Goal: Entertainment & Leisure: Consume media (video, audio)

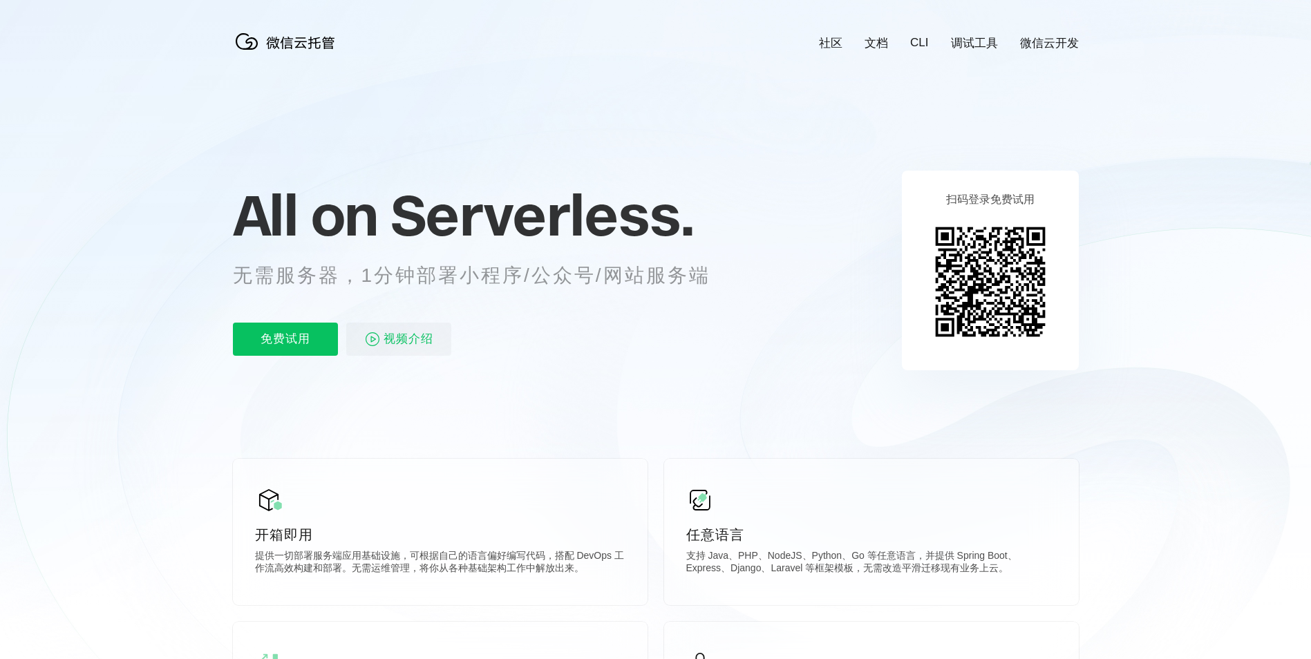
scroll to position [0, 2457]
click at [390, 335] on span "视频介绍" at bounding box center [409, 339] width 50 height 33
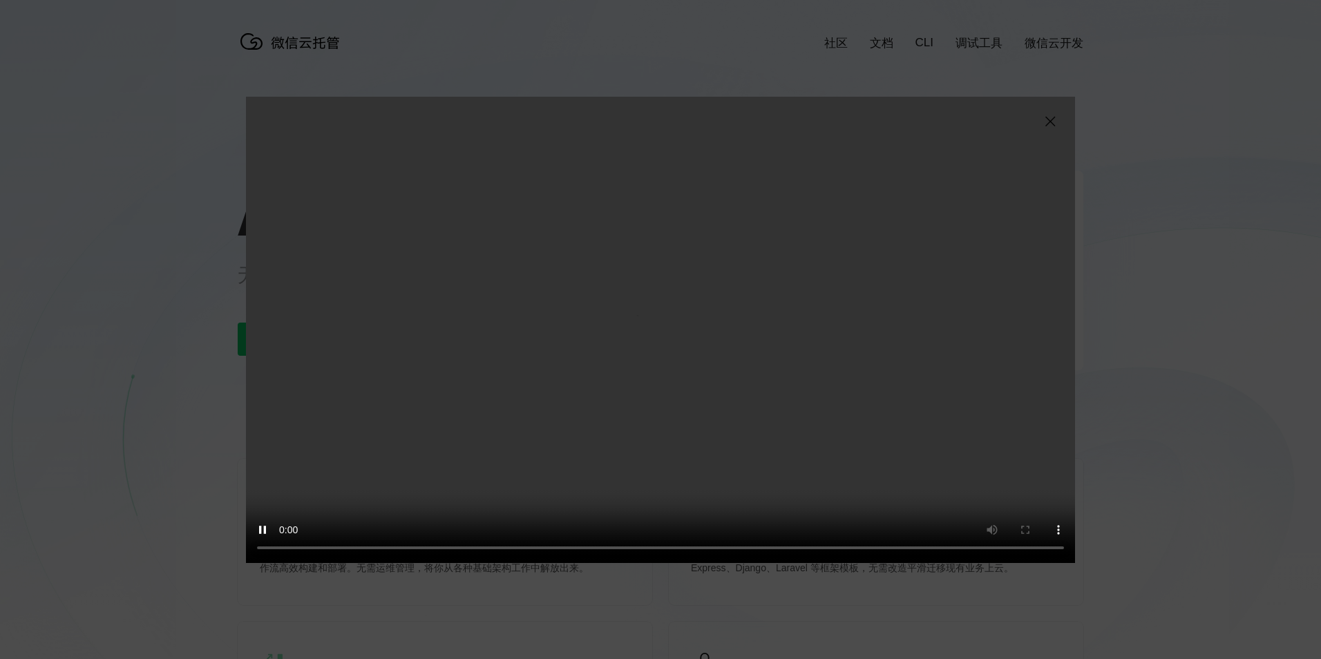
click at [1114, 487] on div "抱歉，您的浏览器暂不支持播放此视频" at bounding box center [660, 329] width 1321 height 659
click at [1054, 125] on img at bounding box center [1050, 121] width 17 height 17
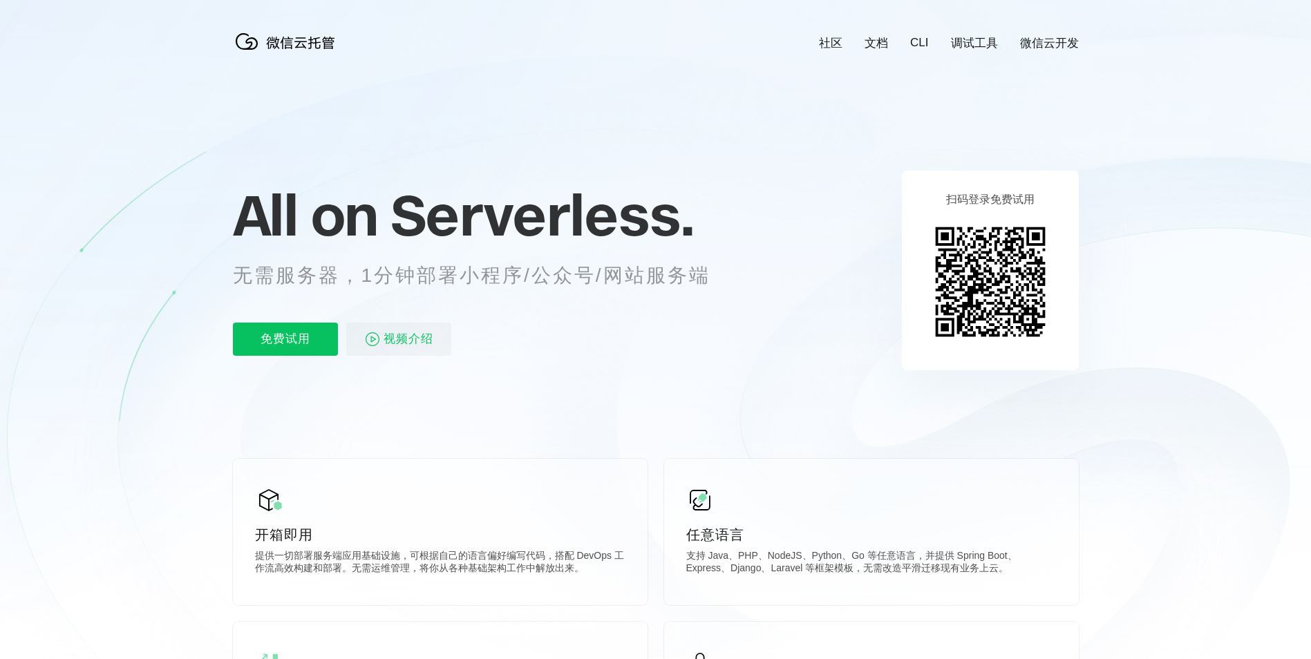
click at [880, 37] on link "文档" at bounding box center [876, 43] width 23 height 16
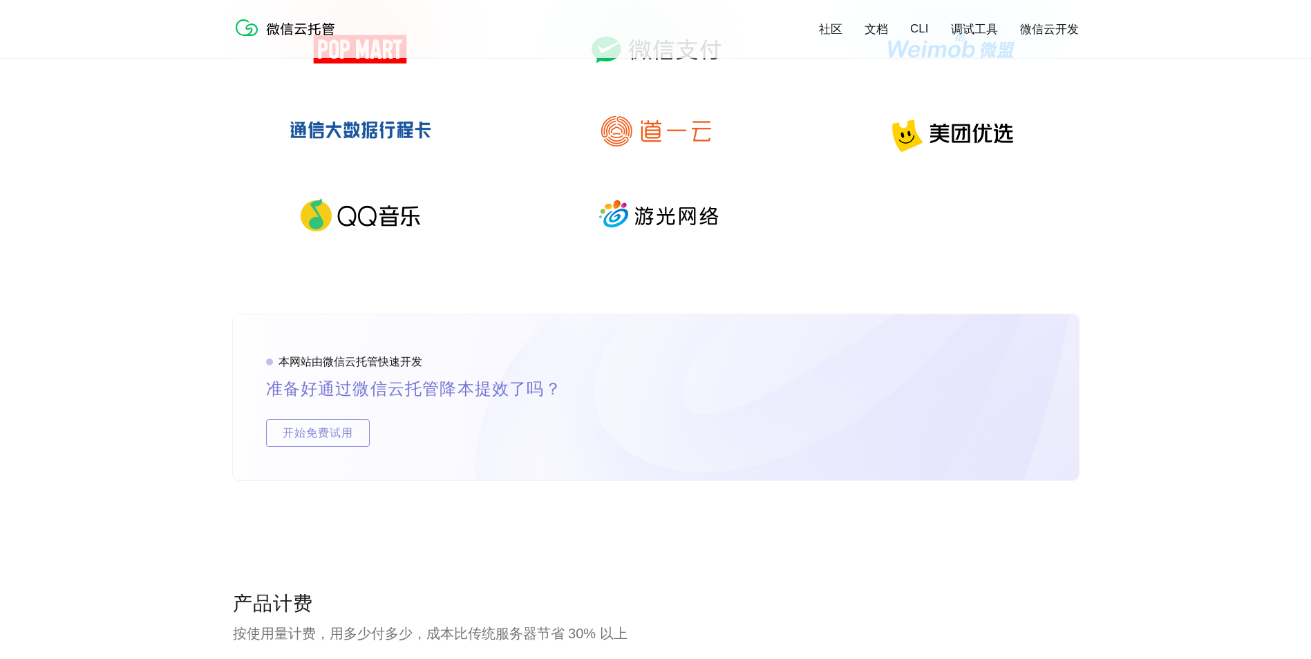
scroll to position [2242, 0]
